Goal: Find specific page/section: Find specific page/section

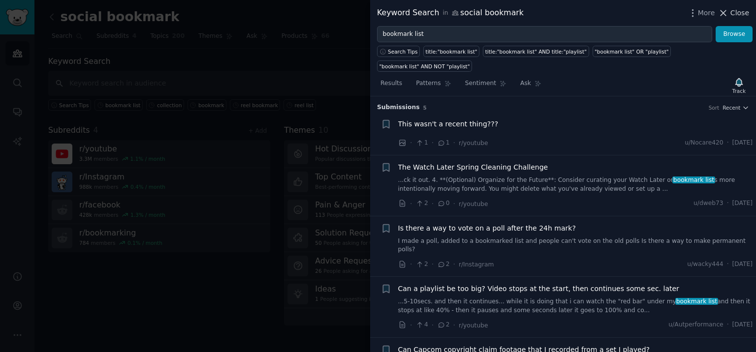
click at [722, 9] on icon at bounding box center [723, 13] width 10 height 10
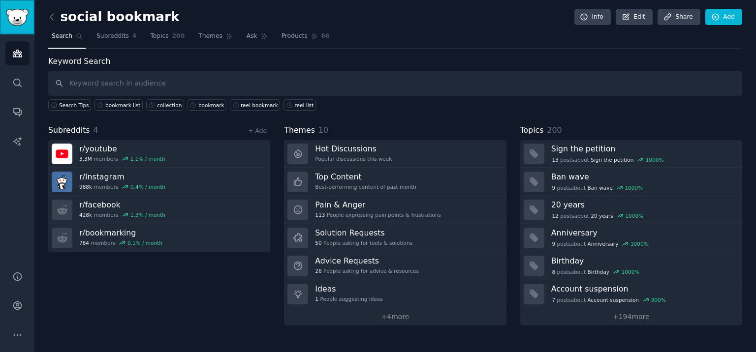
click at [23, 20] on img "Sidebar" at bounding box center [17, 17] width 23 height 17
